Goal: Transaction & Acquisition: Book appointment/travel/reservation

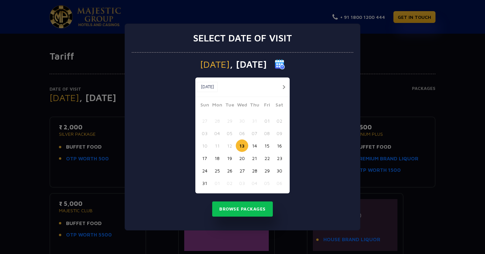
click at [278, 149] on button "16" at bounding box center [279, 146] width 12 height 12
click at [251, 210] on button "Browse Packages" at bounding box center [242, 210] width 61 height 16
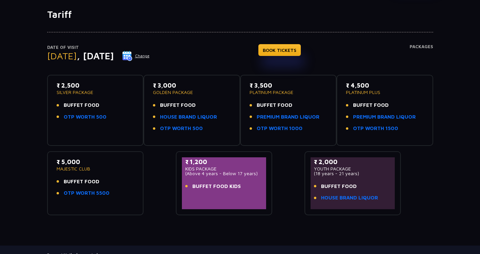
scroll to position [43, 0]
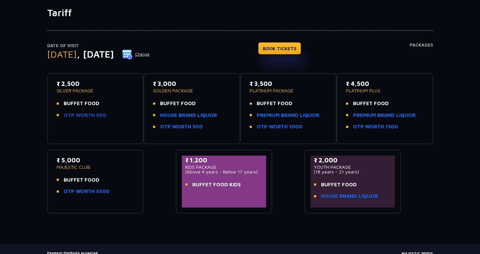
click at [82, 117] on link "OTP WORTH 500" at bounding box center [85, 116] width 43 height 8
click at [182, 114] on link "HOUSE BRAND LIQUOR" at bounding box center [188, 116] width 57 height 8
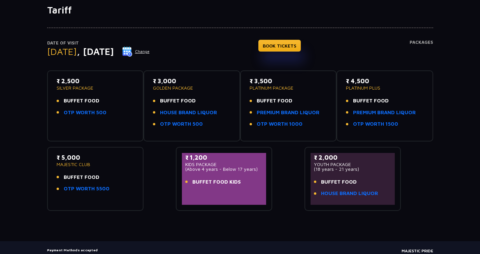
scroll to position [0, 0]
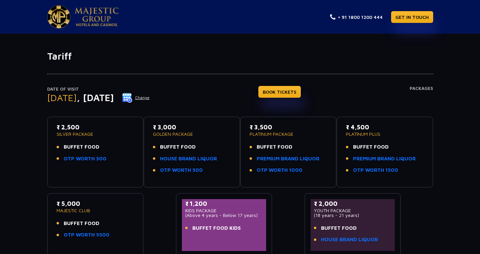
click at [416, 89] on h4 "Packages" at bounding box center [422, 98] width 24 height 24
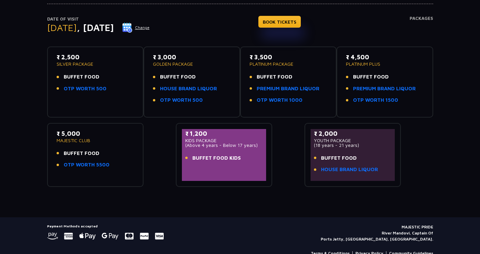
scroll to position [69, 0]
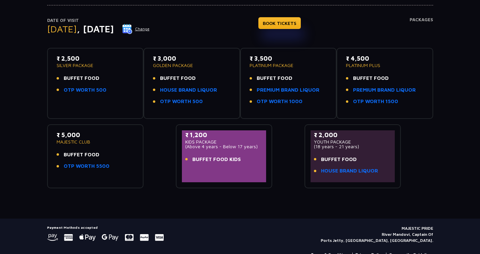
click at [174, 59] on p "₹ 3,000" at bounding box center [192, 58] width 78 height 9
click at [301, 24] on link "BOOK TICKETS" at bounding box center [280, 23] width 42 height 12
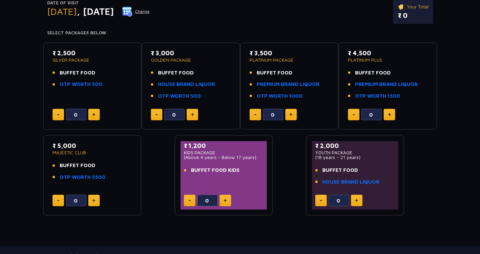
scroll to position [87, 0]
click at [195, 114] on button at bounding box center [192, 114] width 11 height 11
type input "1"
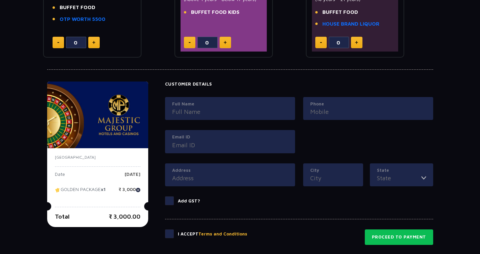
scroll to position [247, 0]
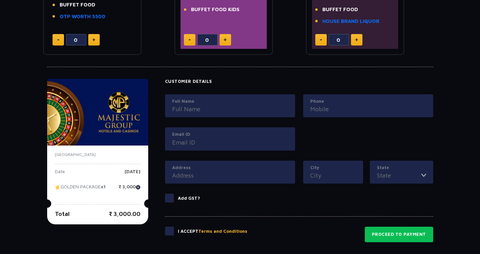
drag, startPoint x: 123, startPoint y: 126, endPoint x: 123, endPoint y: 144, distance: 17.5
click at [123, 126] on img at bounding box center [97, 112] width 101 height 67
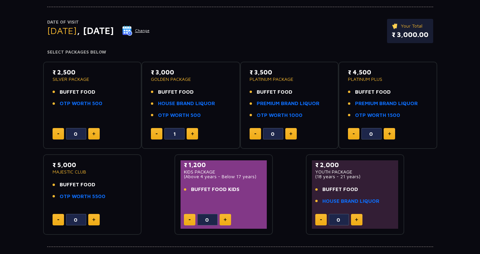
scroll to position [68, 0]
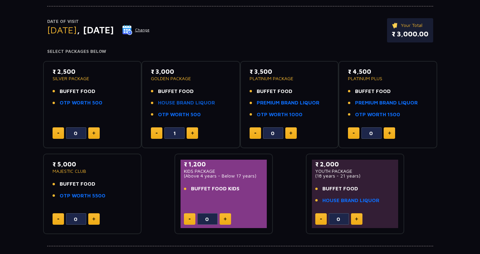
click at [183, 102] on link "HOUSE BRAND LIQUOR" at bounding box center [186, 103] width 57 height 8
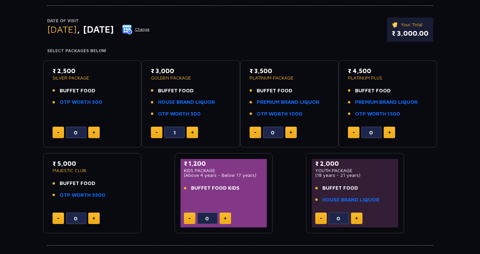
scroll to position [69, 0]
drag, startPoint x: 158, startPoint y: 91, endPoint x: 192, endPoint y: 90, distance: 33.4
click at [192, 90] on span "BUFFET FOOD" at bounding box center [176, 91] width 36 height 8
click at [189, 84] on div "₹ 3,000 GOLDEN PACKAGE BUFFET FOOD HOUSE BRAND LIQUOR OTP WORTH 500" at bounding box center [191, 94] width 80 height 56
